Goal: Task Accomplishment & Management: Manage account settings

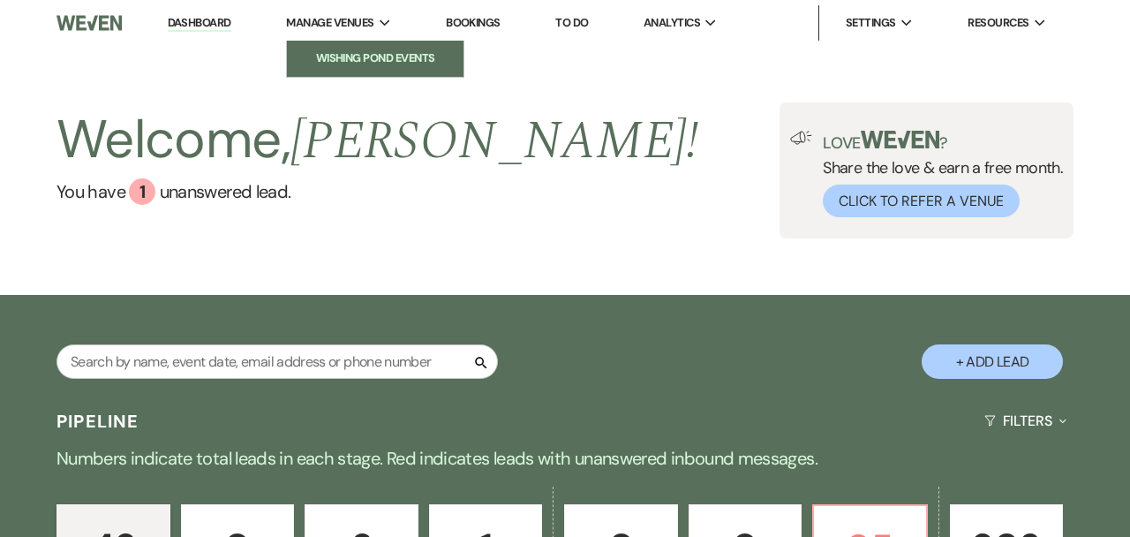
click at [373, 50] on li "Wishing Pond Events" at bounding box center [375, 58] width 159 height 18
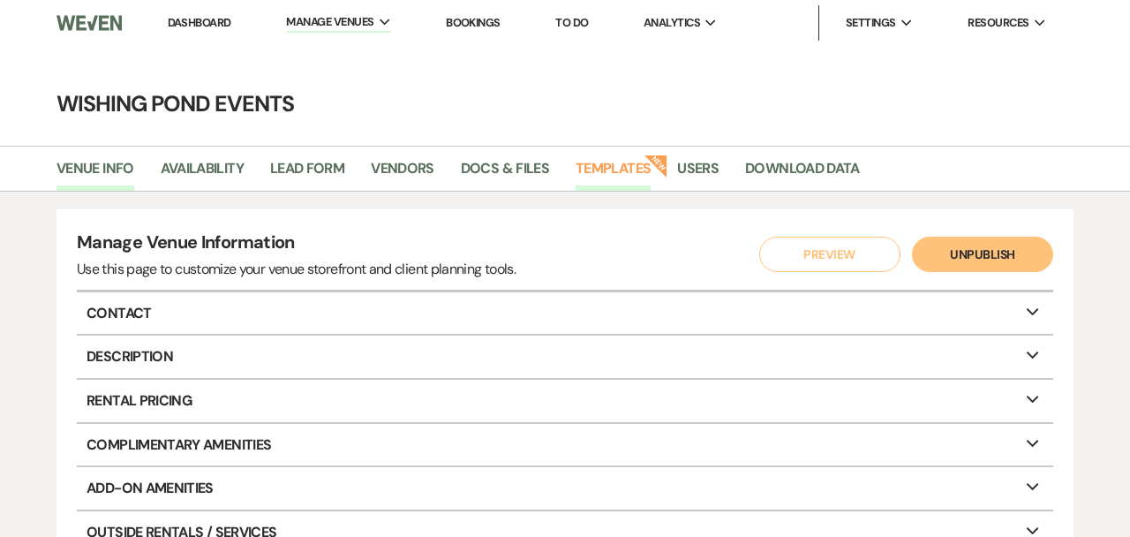
click at [628, 174] on link "Templates" at bounding box center [613, 174] width 75 height 34
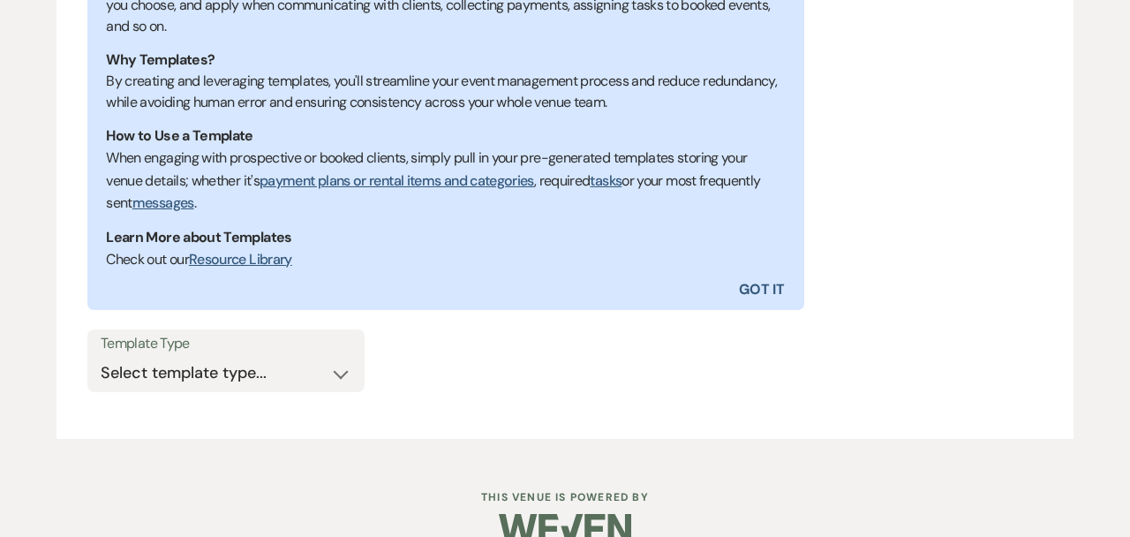
scroll to position [457, 0]
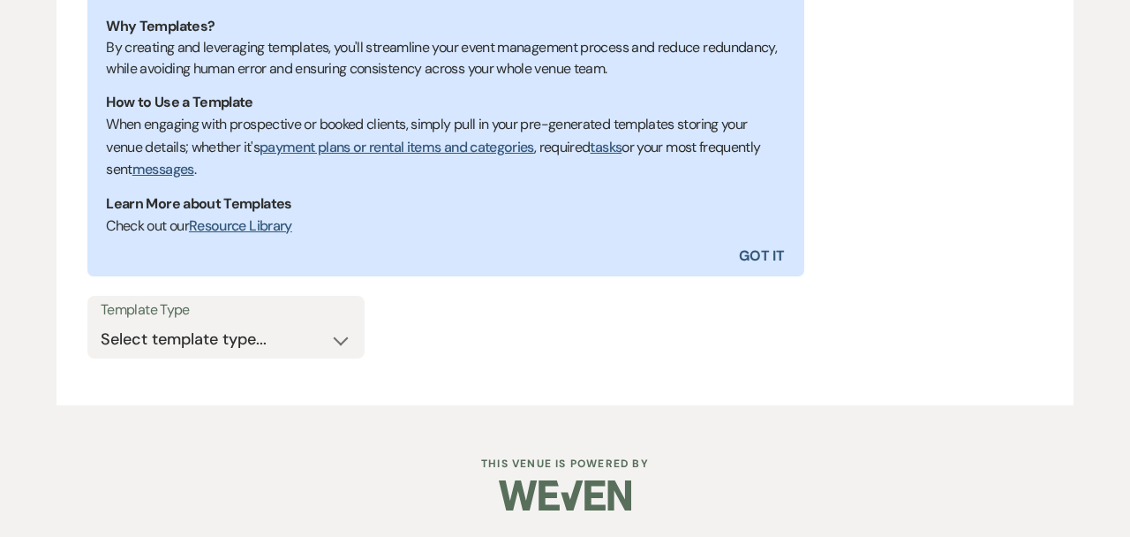
click at [327, 310] on label "Template Type" at bounding box center [226, 311] width 251 height 26
click at [324, 341] on select "Select template type... Task List Message Templates Payment Plan Inventory Item…" at bounding box center [226, 339] width 251 height 34
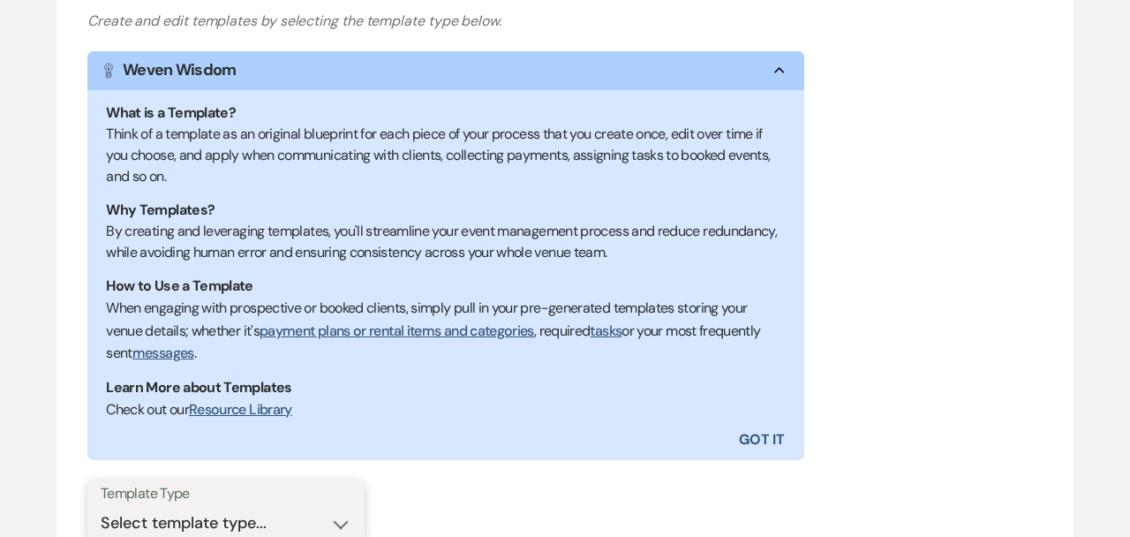
scroll to position [0, 0]
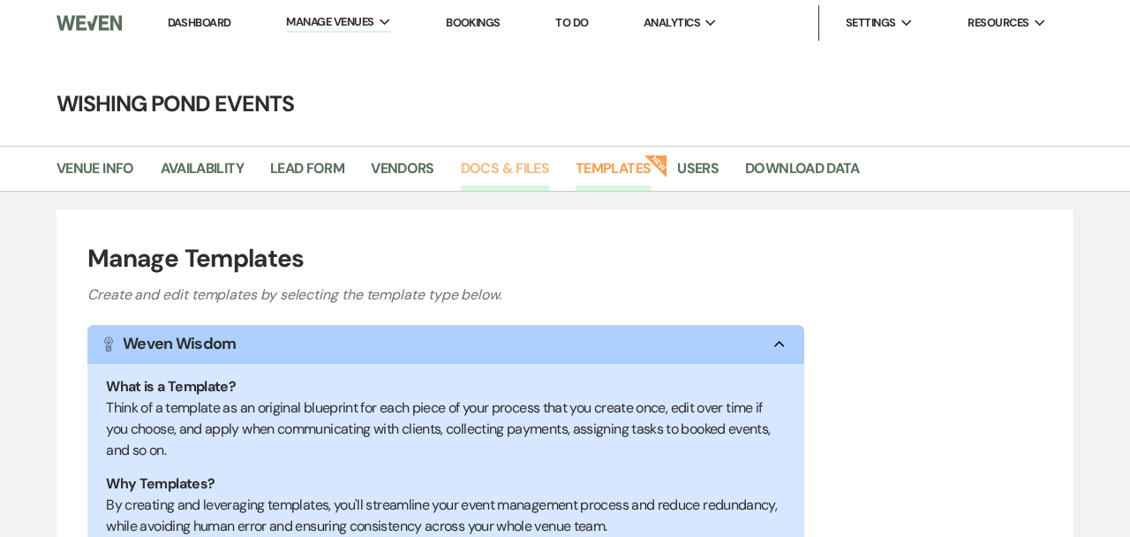
click at [507, 167] on link "Docs & Files" at bounding box center [505, 174] width 88 height 34
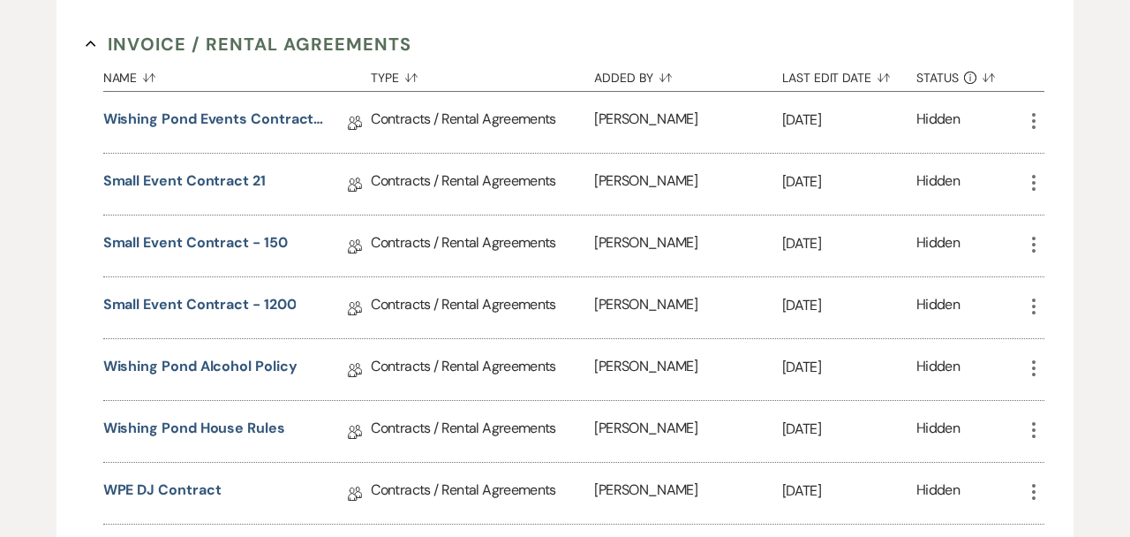
scroll to position [374, 0]
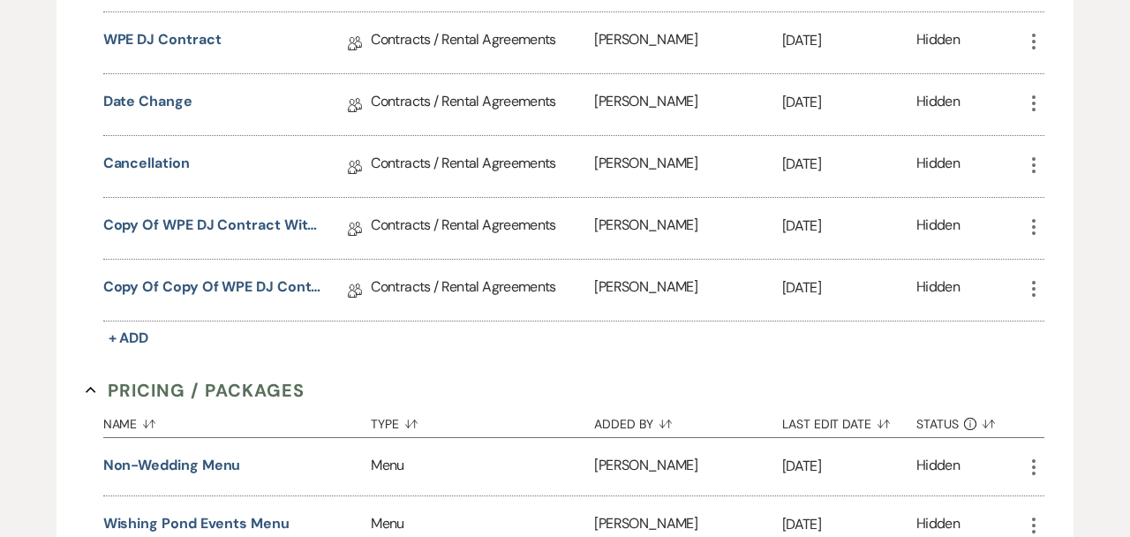
click at [507, 167] on div "Contracts / Rental Agreements" at bounding box center [482, 166] width 223 height 61
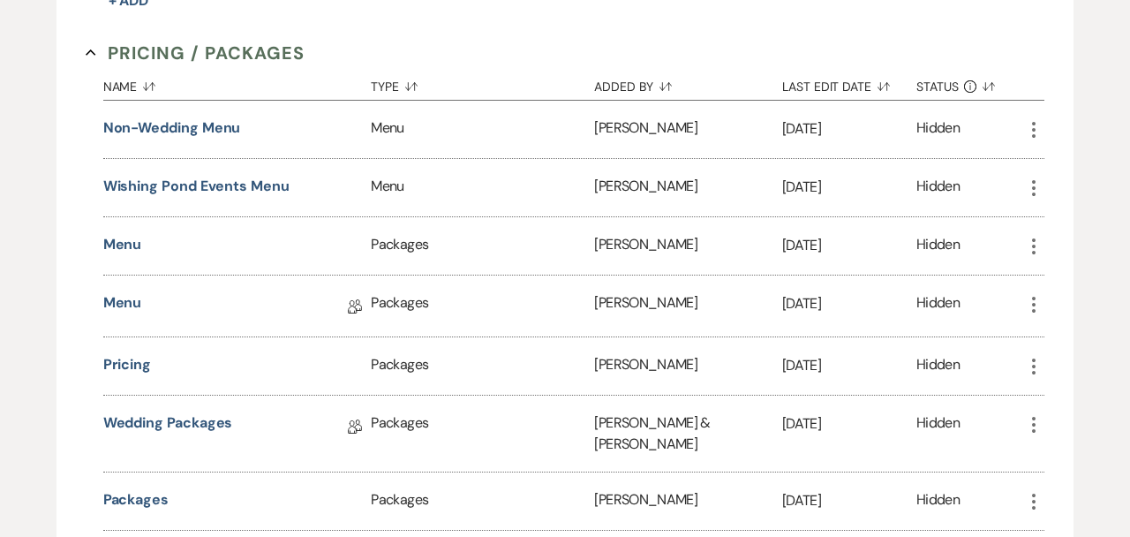
scroll to position [1145, 0]
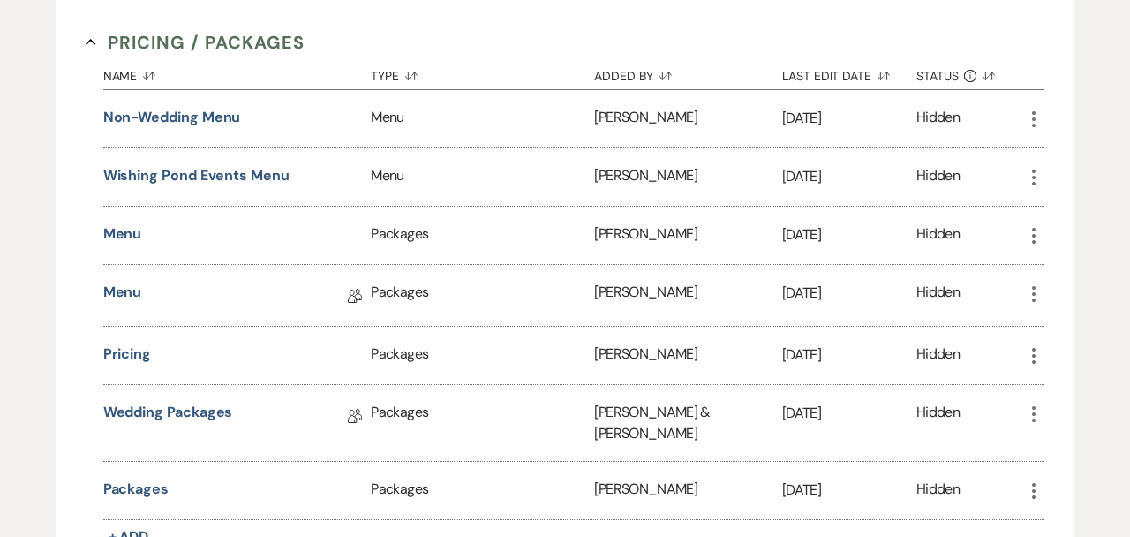
click at [1042, 155] on div "More" at bounding box center [1034, 176] width 21 height 57
click at [1039, 167] on icon "More" at bounding box center [1034, 177] width 21 height 21
click at [230, 156] on div "Wishing Pond Events Menu" at bounding box center [237, 176] width 268 height 57
click at [232, 174] on button "Wishing Pond Events Menu" at bounding box center [196, 175] width 186 height 21
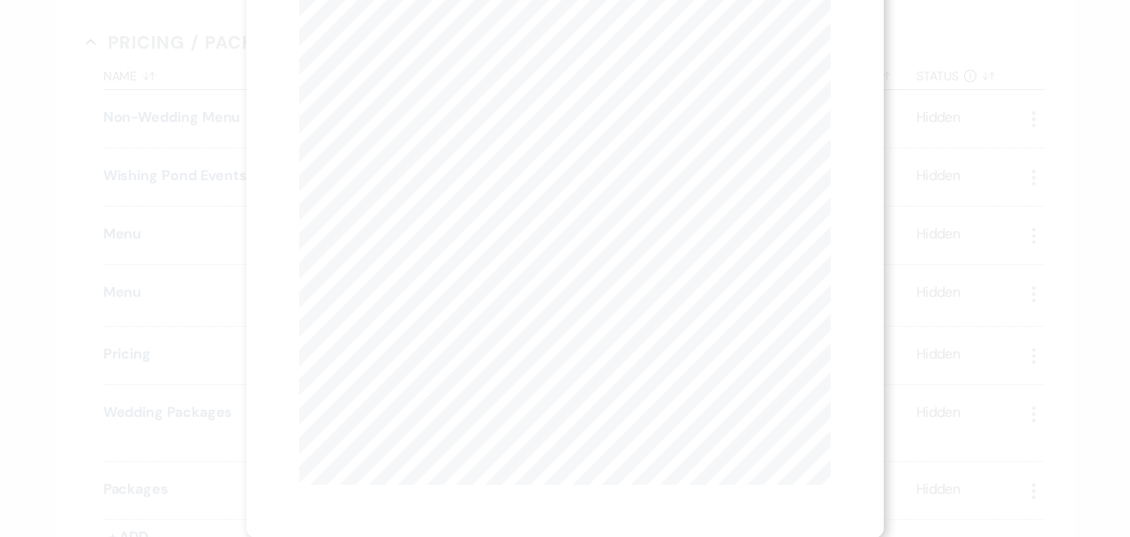
scroll to position [0, 0]
click at [824, 45] on icon "X" at bounding box center [823, 48] width 16 height 16
